Goal: Find specific page/section: Find specific page/section

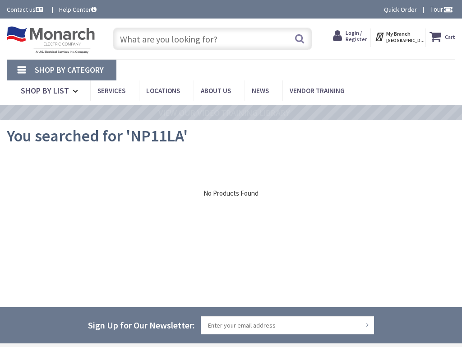
type input "Central Pk, [STREET_ADDRESS][PERSON_NAME]"
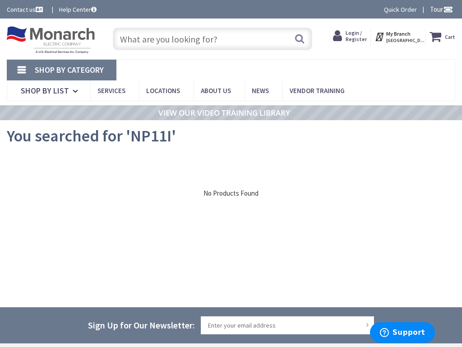
type input "Central Pk, [STREET_ADDRESS][PERSON_NAME]"
